Goal: Transaction & Acquisition: Subscribe to service/newsletter

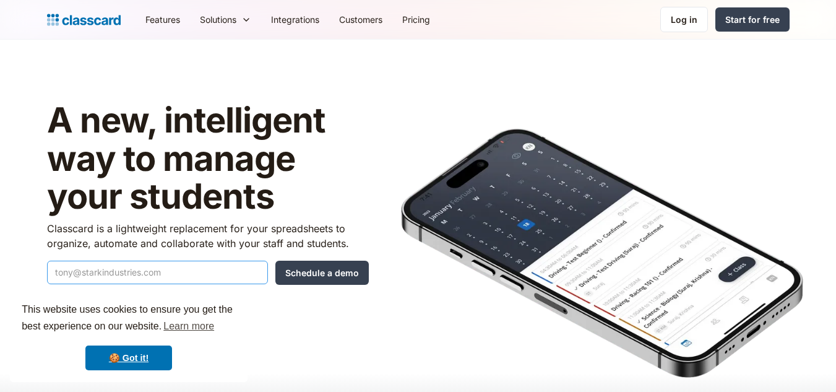
click at [142, 278] on input "Quick Demo Form" at bounding box center [157, 272] width 221 height 24
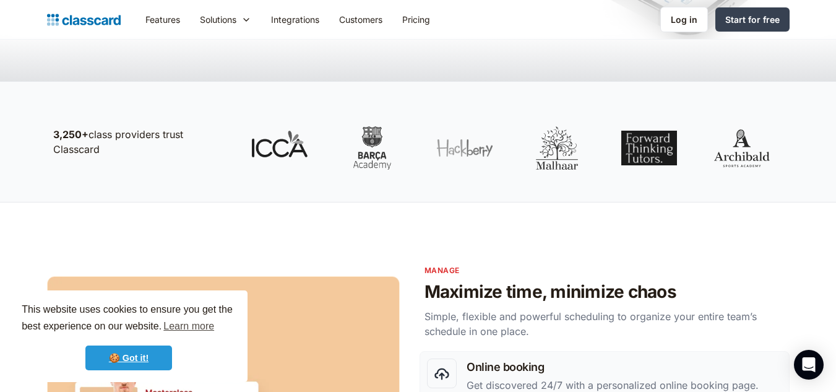
click at [147, 361] on link "🍪 Got it!" at bounding box center [128, 357] width 87 height 25
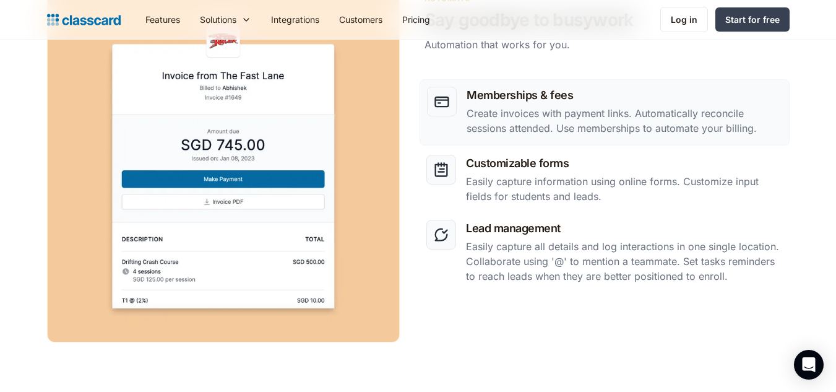
scroll to position [1629, 0]
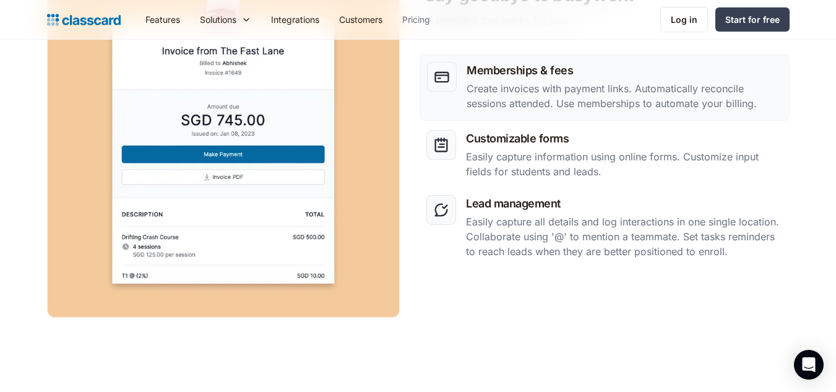
click at [424, 15] on link "Pricing" at bounding box center [416, 20] width 48 height 28
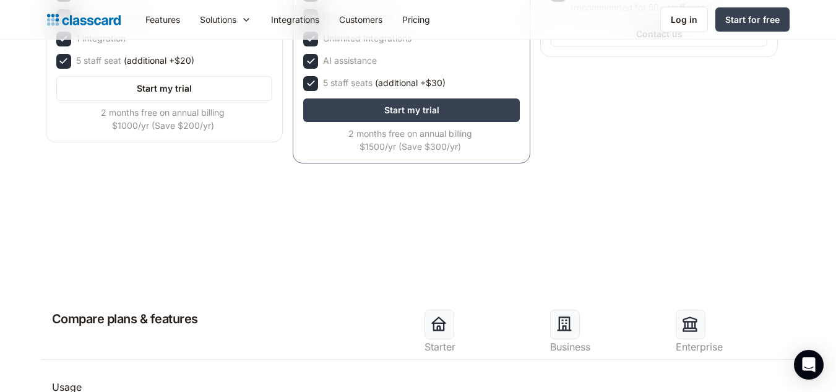
scroll to position [346, 0]
